Goal: Task Accomplishment & Management: Manage account settings

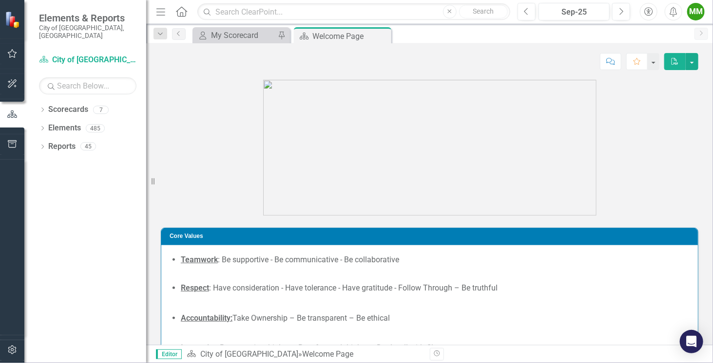
click at [38, 102] on div "Dropdown Scorecards 7 Dropdown City of Coral Springs Communications & Marketing…" at bounding box center [85, 233] width 122 height 262
click at [45, 108] on icon "Dropdown" at bounding box center [42, 110] width 7 height 5
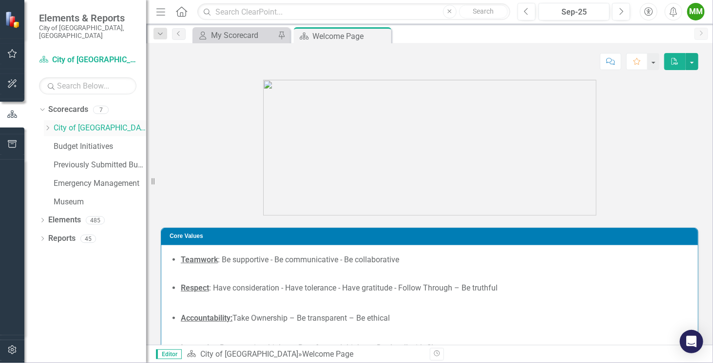
click at [46, 125] on icon "Dropdown" at bounding box center [47, 128] width 7 height 6
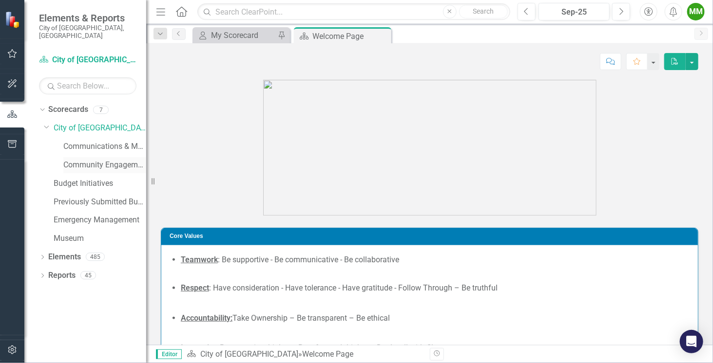
click at [77, 160] on link "Community Engagement & Emergency Preparedness" at bounding box center [104, 165] width 83 height 11
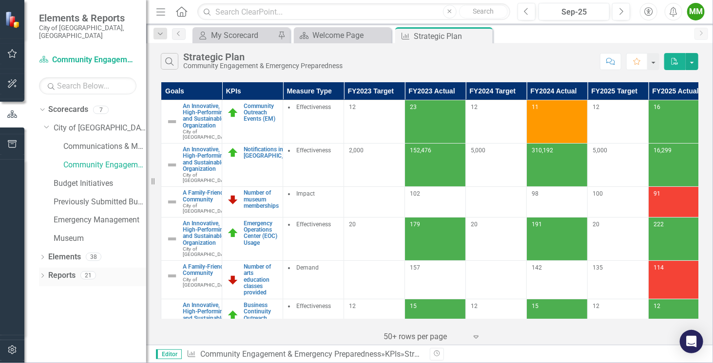
click at [44, 274] on icon "Dropdown" at bounding box center [42, 276] width 7 height 5
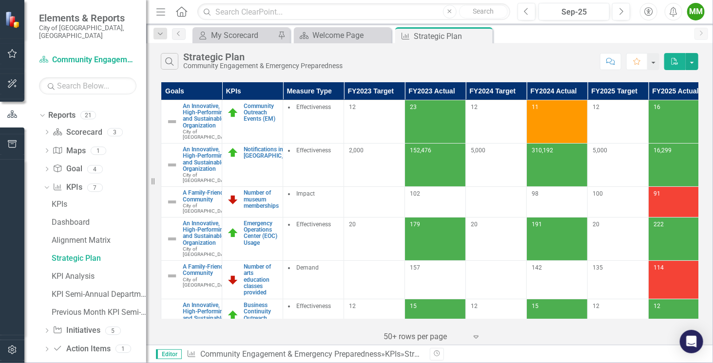
scroll to position [163, 0]
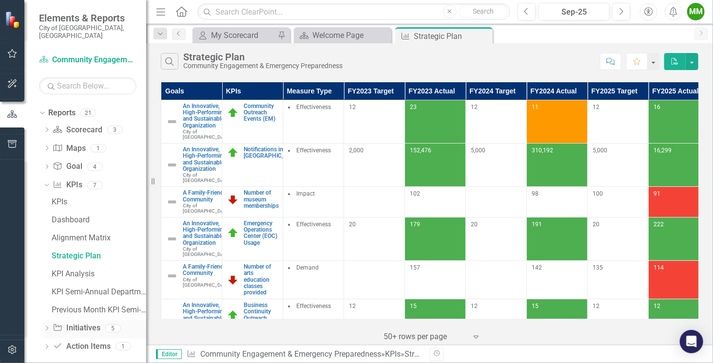
click at [46, 327] on icon "Dropdown" at bounding box center [46, 329] width 7 height 5
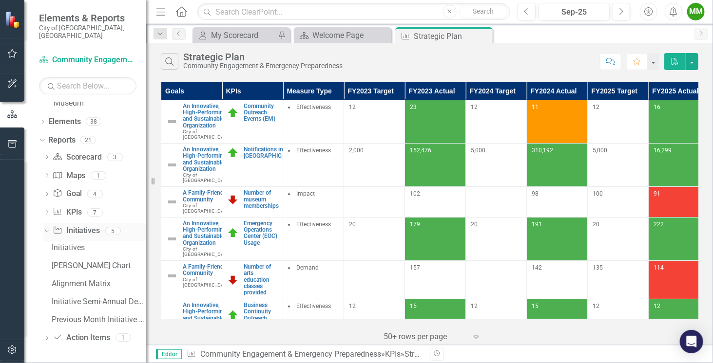
scroll to position [127, 0]
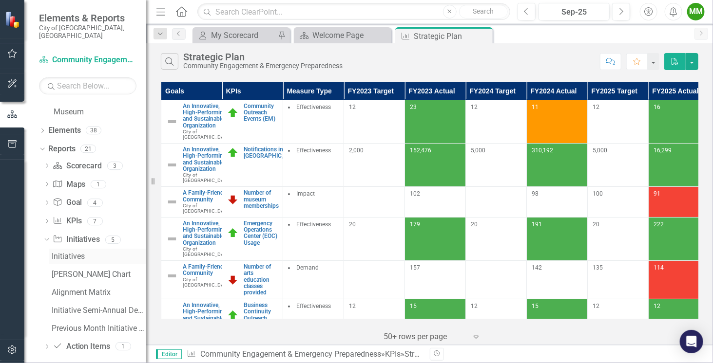
click at [66, 252] on div "Initiatives" at bounding box center [99, 256] width 94 height 9
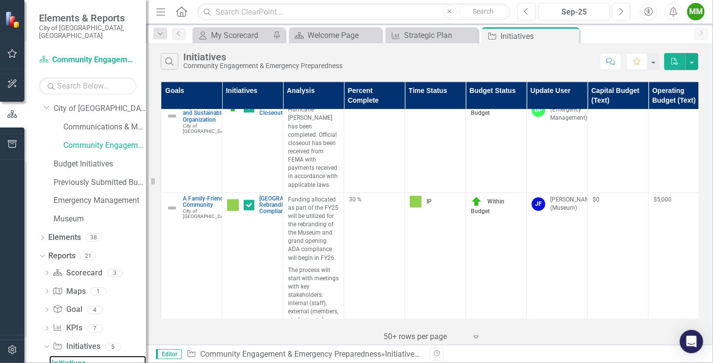
scroll to position [855, 0]
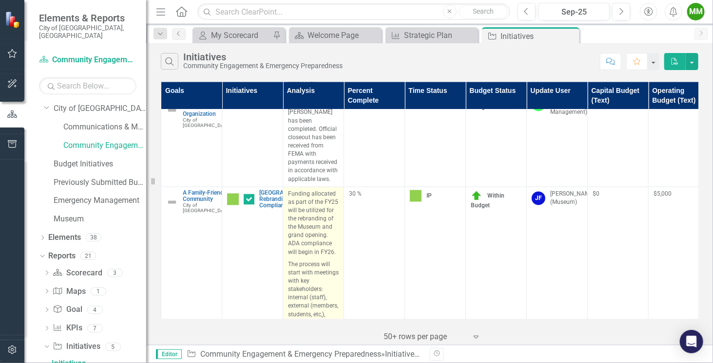
click at [306, 231] on p "Funding allocated as part of the FY25 will be utilized for the rebranding of th…" at bounding box center [313, 224] width 51 height 69
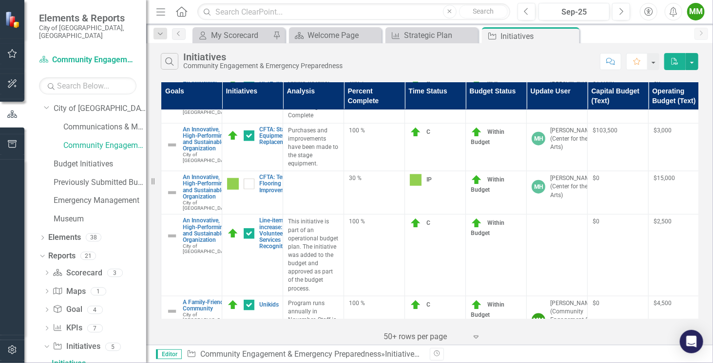
scroll to position [2064, 0]
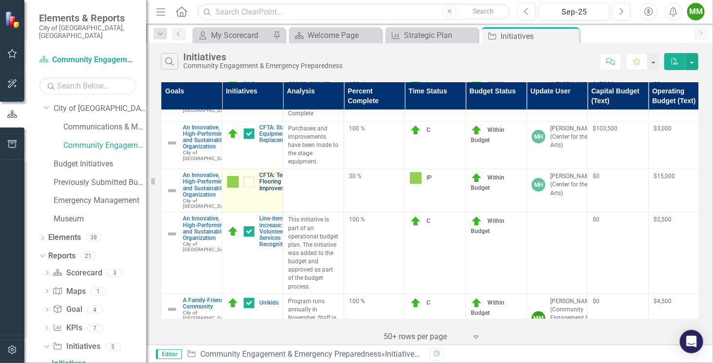
click at [265, 192] on link "CFTA: Tenant Flooring Improvements" at bounding box center [277, 181] width 37 height 19
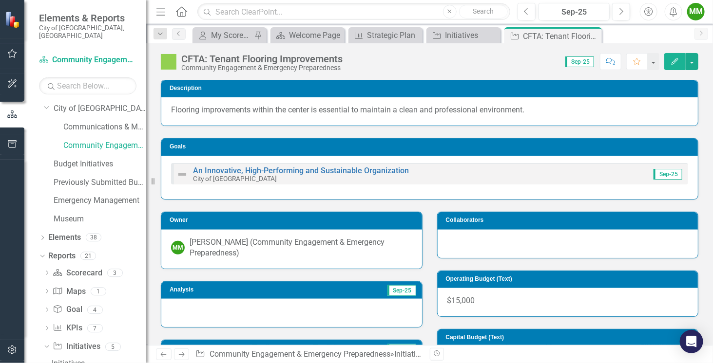
click at [217, 314] on div at bounding box center [291, 313] width 261 height 28
click at [234, 311] on div at bounding box center [291, 313] width 261 height 28
click at [248, 300] on div at bounding box center [291, 313] width 261 height 28
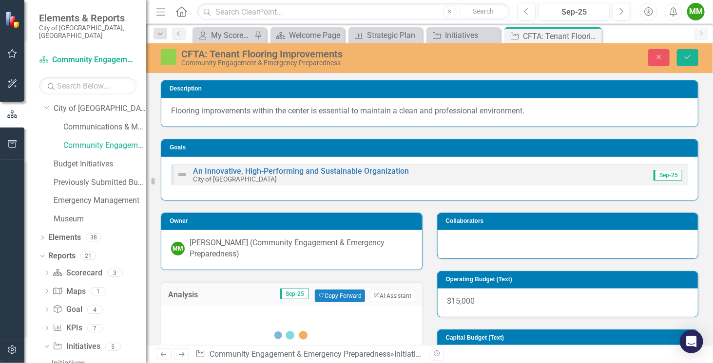
click at [248, 300] on td "Sep-25 Copy Forward Copy Forward ClearPoint AI AI Assistant" at bounding box center [313, 296] width 202 height 13
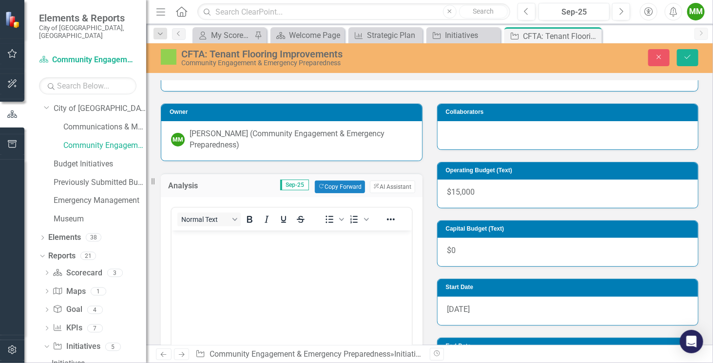
scroll to position [117, 0]
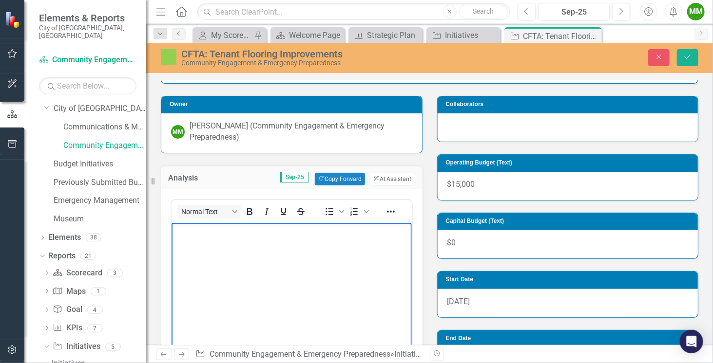
click at [194, 225] on p "Rich Text Area. Press ALT-0 for help." at bounding box center [290, 231] width 235 height 12
click at [238, 227] on p "Scheduling conflict with CFA programming and Parks & Recreation" at bounding box center [290, 231] width 235 height 12
click at [254, 243] on p "Scheduling conflicts between CFA programming and Parks & Recreation" at bounding box center [290, 236] width 235 height 23
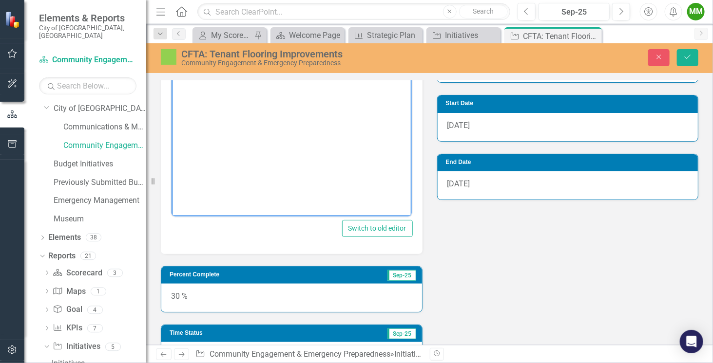
scroll to position [347, 0]
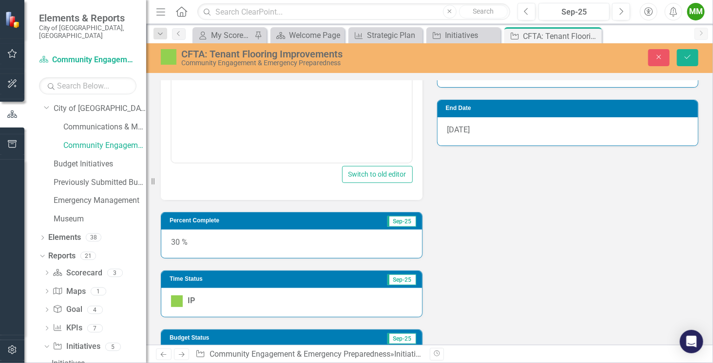
click at [254, 241] on div "30 %" at bounding box center [291, 244] width 261 height 28
click at [197, 237] on div "30 %" at bounding box center [291, 244] width 261 height 28
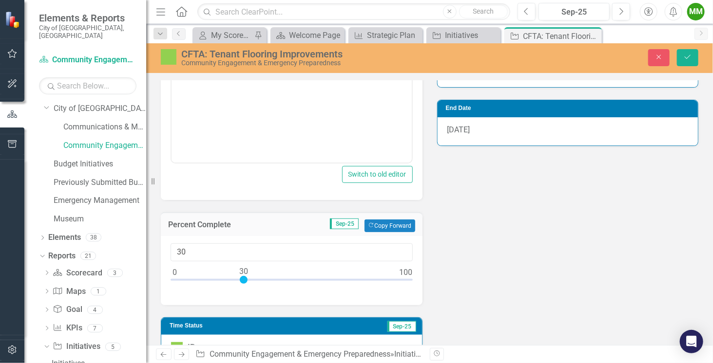
click at [263, 276] on div at bounding box center [291, 282] width 242 height 12
click at [270, 277] on div at bounding box center [291, 282] width 242 height 12
click at [275, 277] on div at bounding box center [291, 282] width 242 height 12
click at [281, 276] on div at bounding box center [291, 282] width 242 height 12
click at [289, 278] on div at bounding box center [291, 282] width 242 height 12
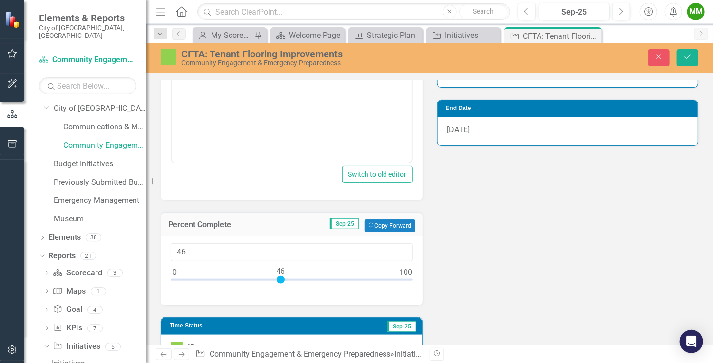
type input "50"
click at [687, 58] on icon "submit" at bounding box center [687, 57] width 6 height 4
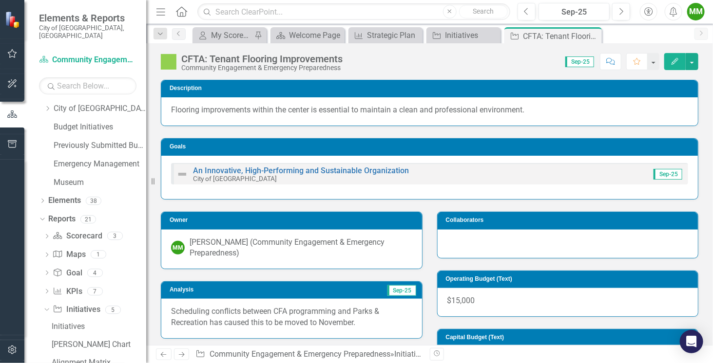
scroll to position [18, 0]
click at [592, 34] on icon "Close" at bounding box center [592, 36] width 10 height 8
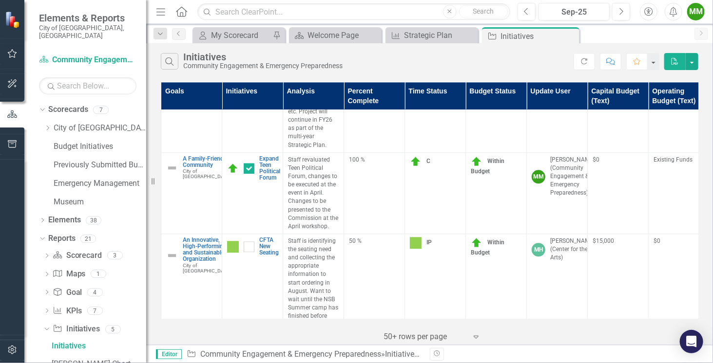
scroll to position [2886, 0]
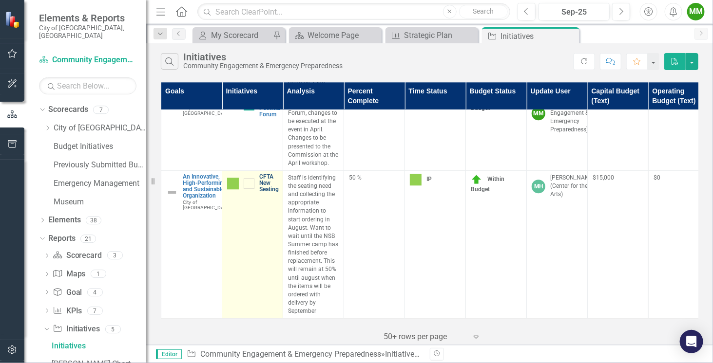
click at [270, 179] on link "CFTA New Seating" at bounding box center [268, 183] width 19 height 19
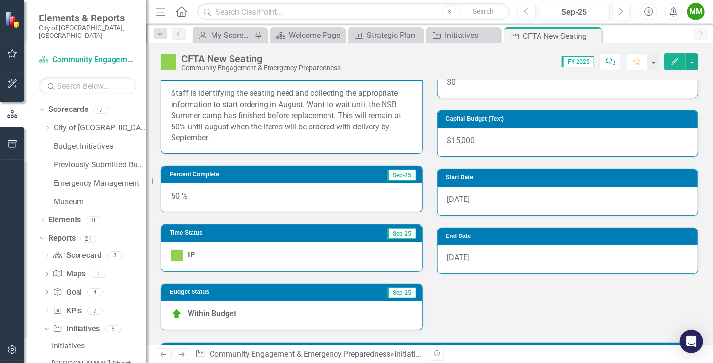
scroll to position [240, 0]
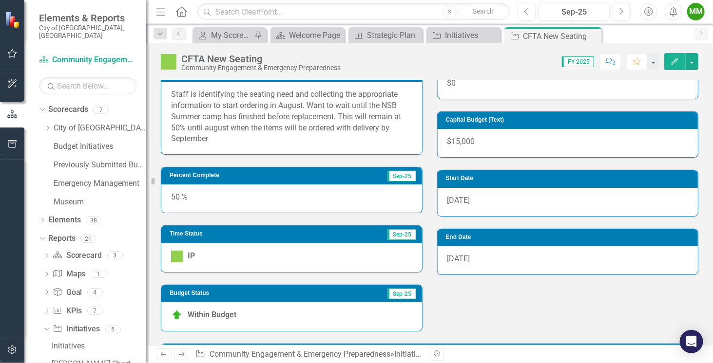
click at [247, 134] on p "Staff is identifying the seating need and collecting the appropriate informatio…" at bounding box center [291, 117] width 241 height 56
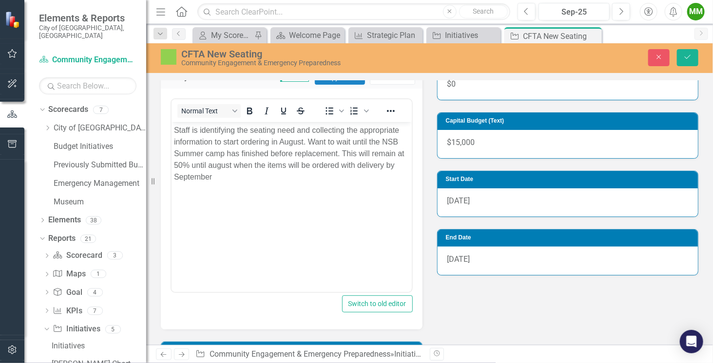
scroll to position [0, 0]
click at [232, 178] on p "Staff is identifying the seating need and collecting the appropriate informatio…" at bounding box center [290, 154] width 235 height 58
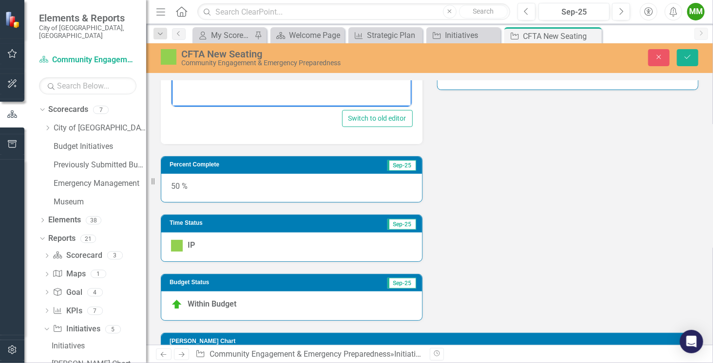
scroll to position [424, 0]
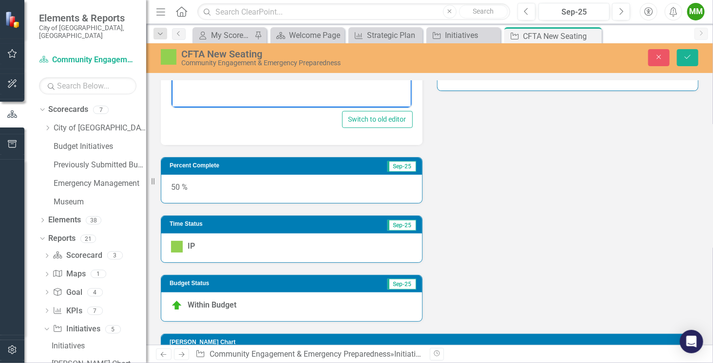
click at [203, 187] on div "50 %" at bounding box center [291, 189] width 261 height 28
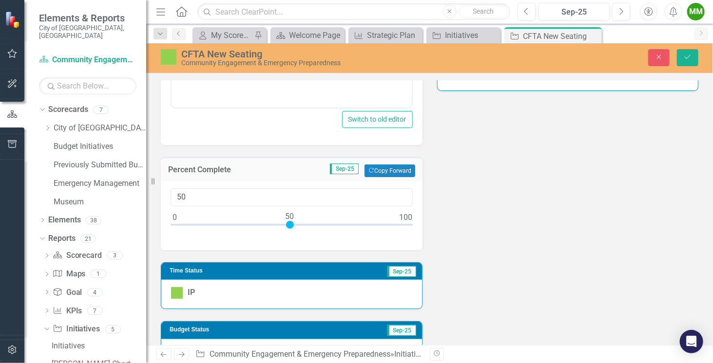
click at [203, 188] on input "50" at bounding box center [291, 197] width 242 height 18
type input "100"
click at [406, 222] on div at bounding box center [291, 227] width 242 height 12
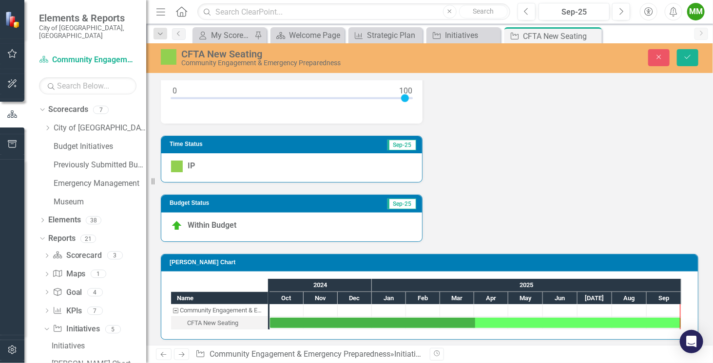
scroll to position [0, 0]
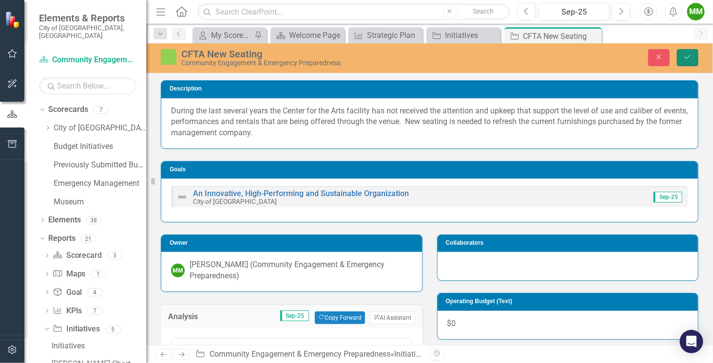
click at [690, 56] on icon "Save" at bounding box center [687, 57] width 9 height 7
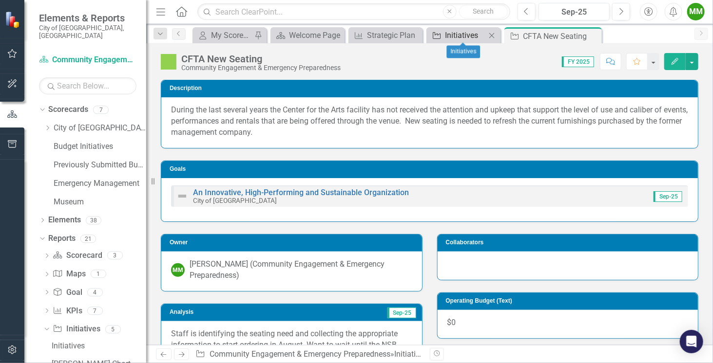
click at [452, 39] on div "Initiatives" at bounding box center [465, 35] width 41 height 12
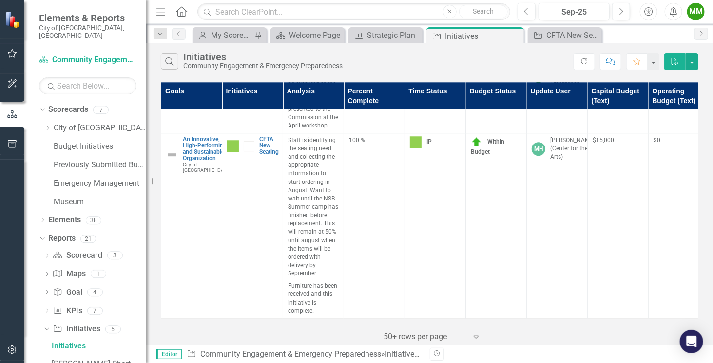
scroll to position [2923, 0]
